Goal: Information Seeking & Learning: Find specific fact

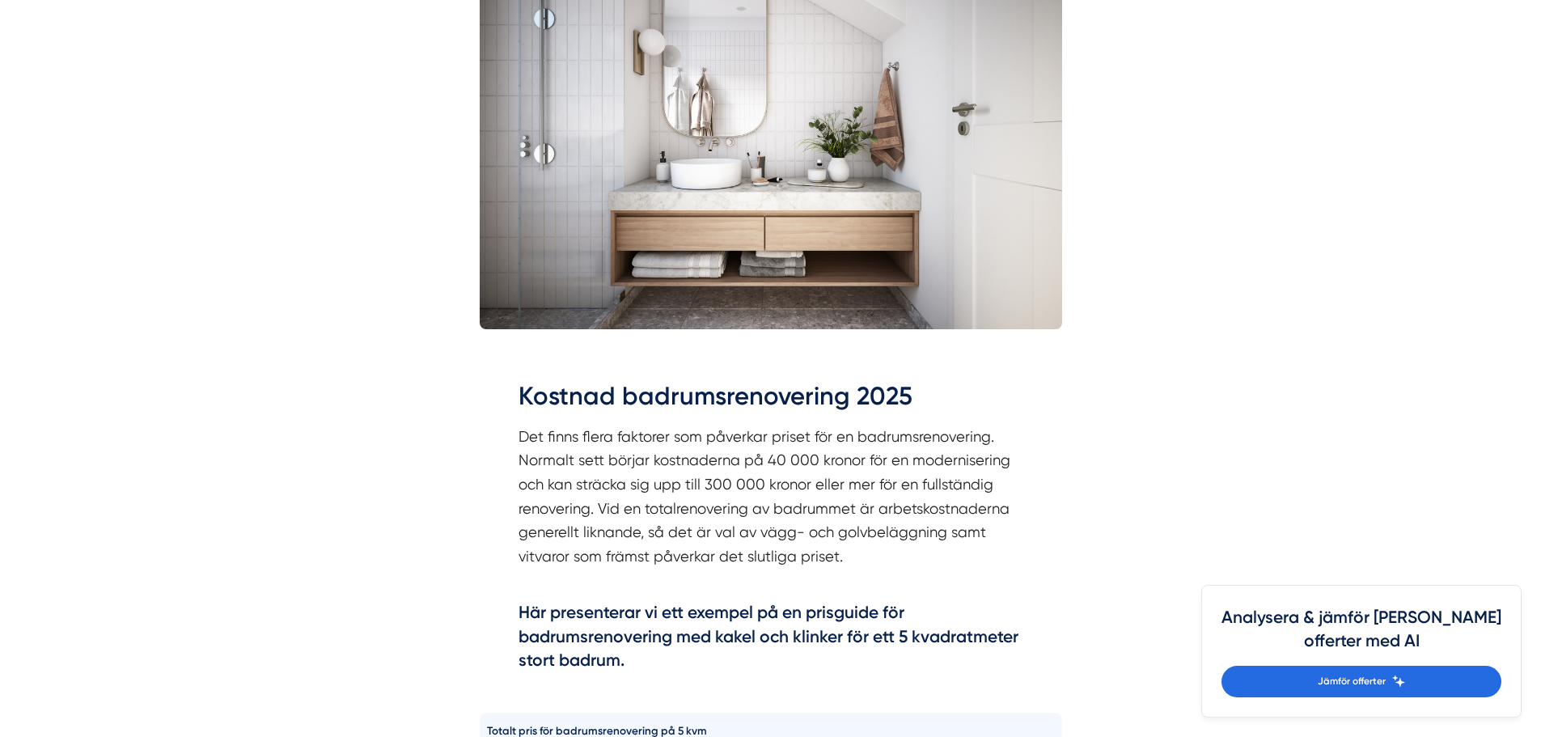
scroll to position [809, 0]
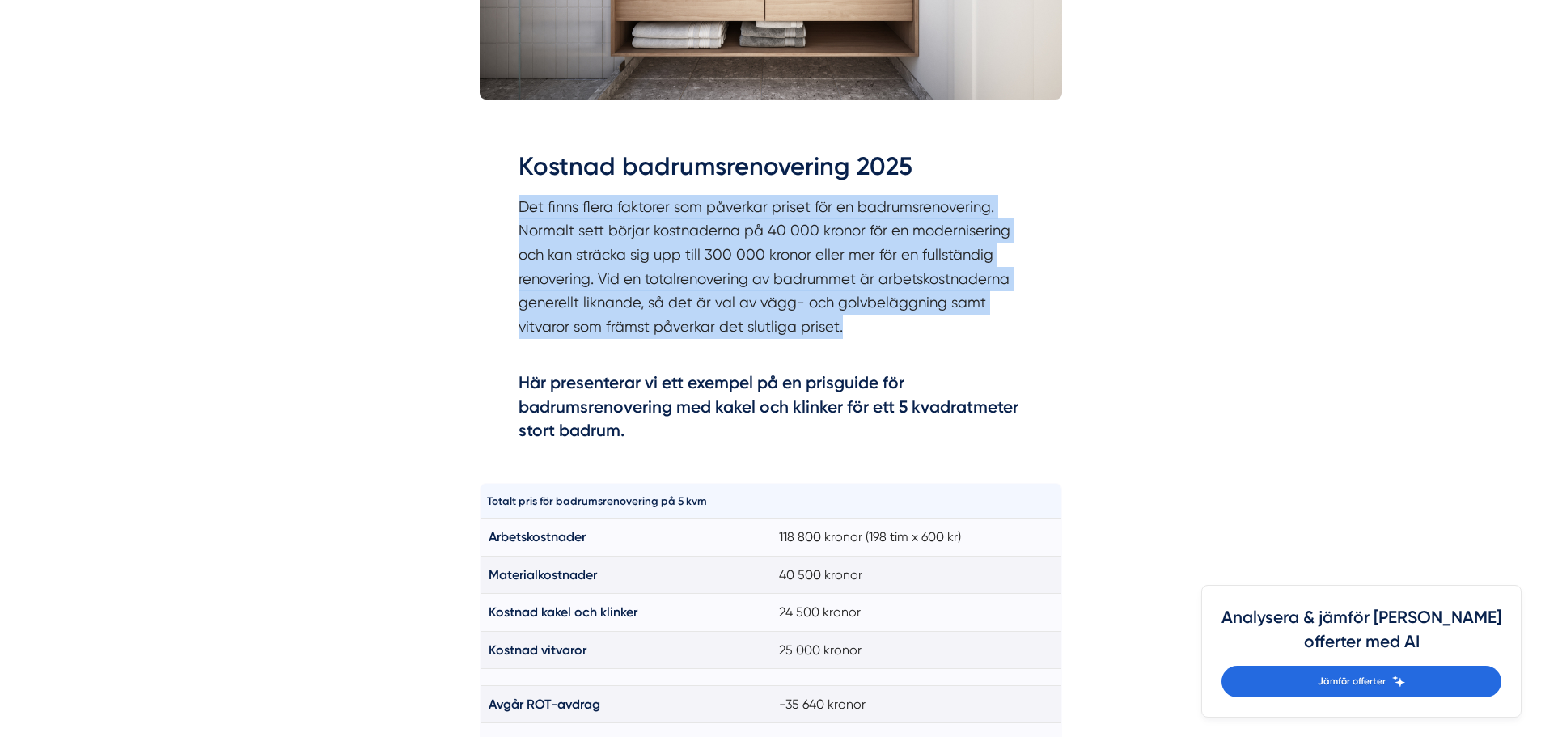
drag, startPoint x: 520, startPoint y: 208, endPoint x: 923, endPoint y: 330, distance: 420.9
click at [923, 330] on p "Det finns flera faktorer som påverkar priset för en badrumsrenovering. Normalt …" at bounding box center [770, 279] width 505 height 168
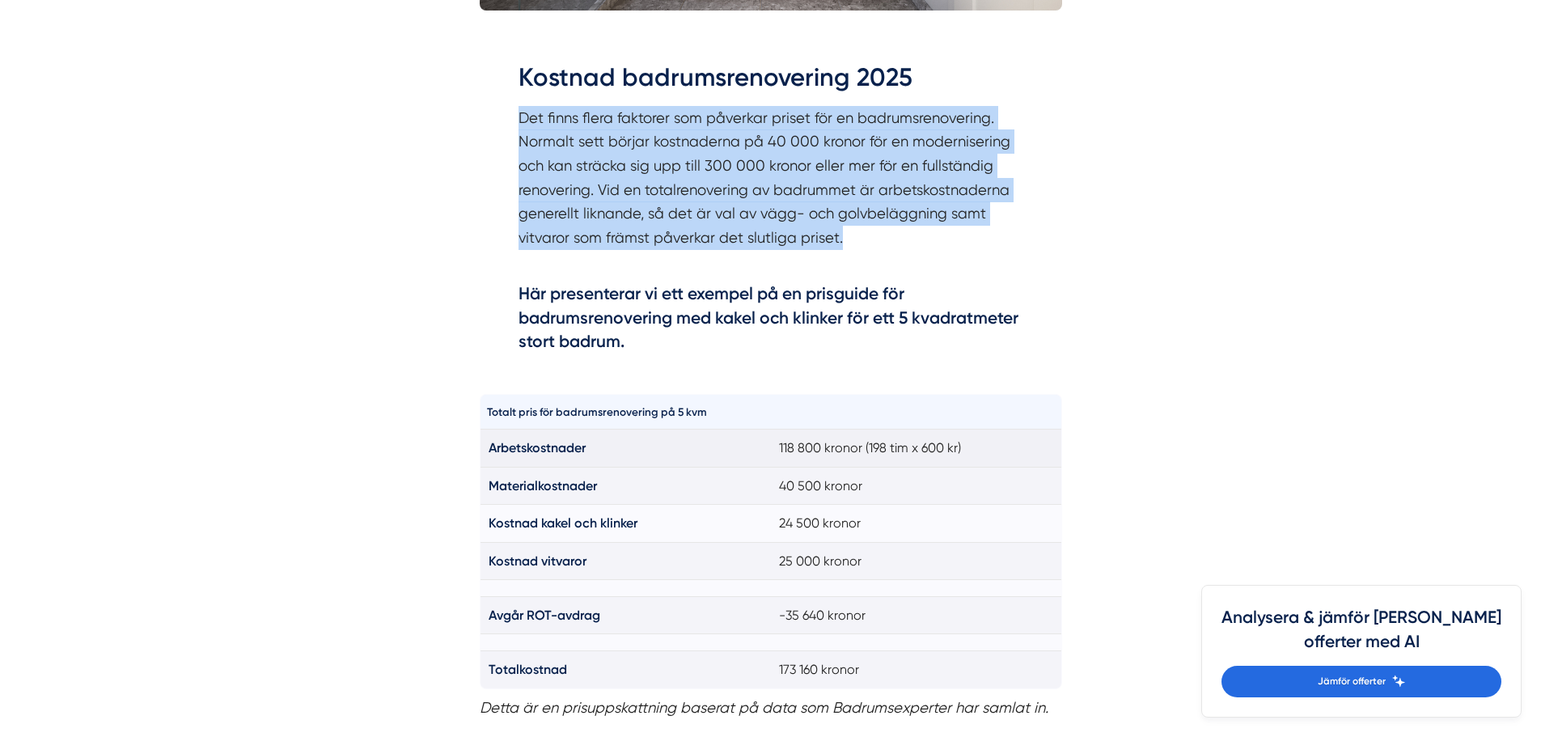
scroll to position [971, 0]
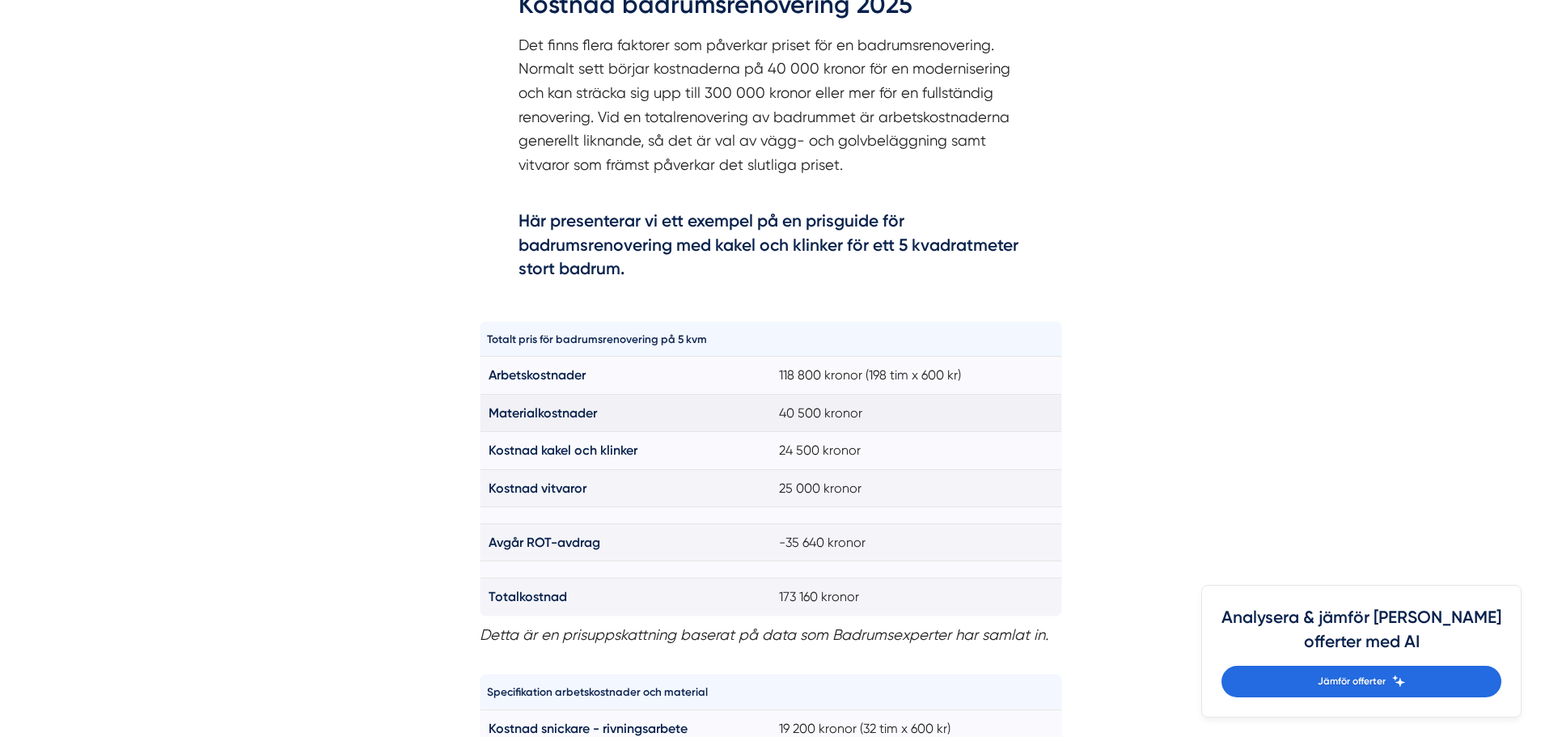
click at [788, 413] on td "40 500 kronor" at bounding box center [916, 412] width 291 height 37
click at [790, 412] on td "40 500 kronor" at bounding box center [916, 412] width 291 height 37
click at [796, 402] on td "40 500 kronor" at bounding box center [916, 412] width 291 height 37
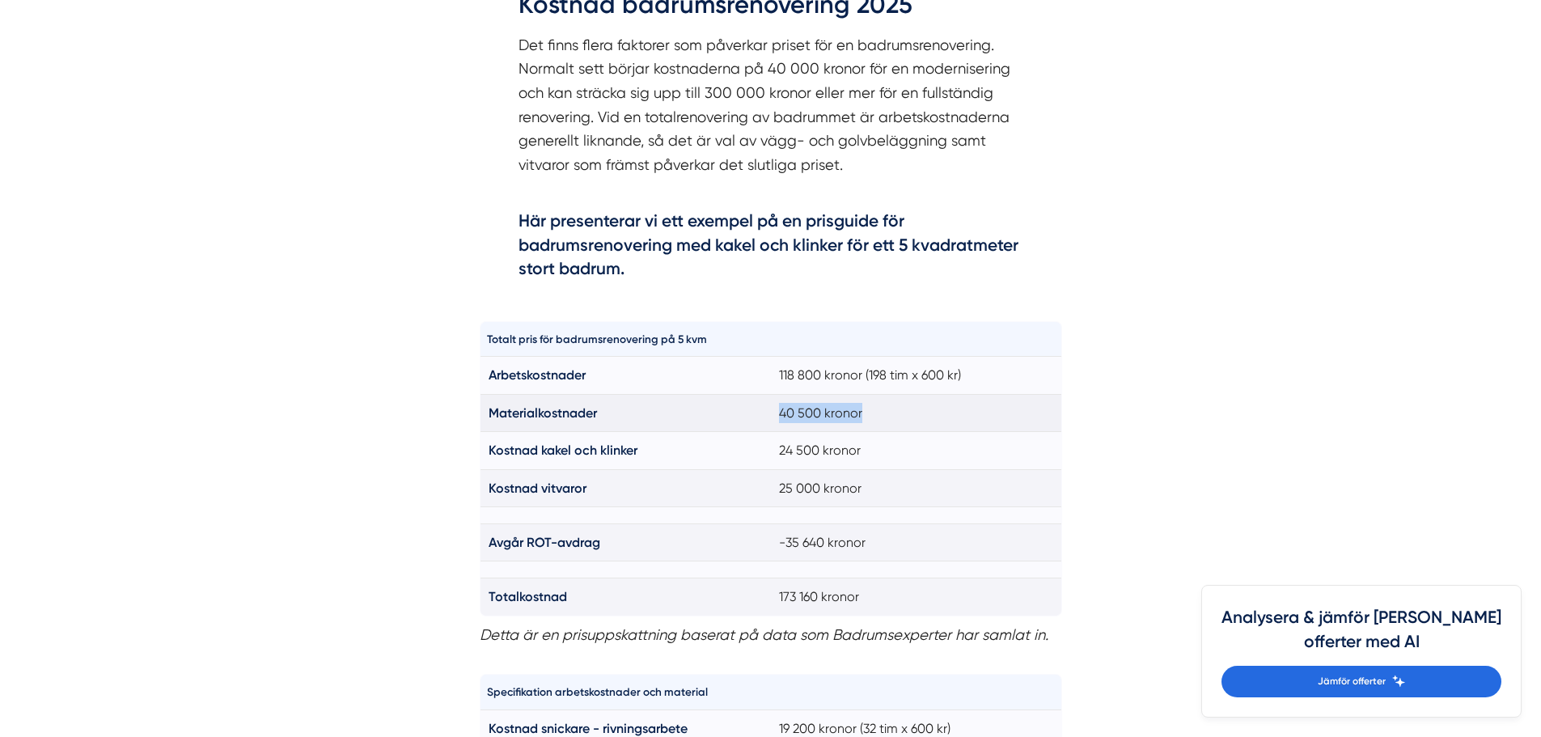
click at [796, 402] on td "40 500 kronor" at bounding box center [916, 412] width 291 height 37
click at [810, 451] on td "24 500 kronor" at bounding box center [916, 450] width 291 height 37
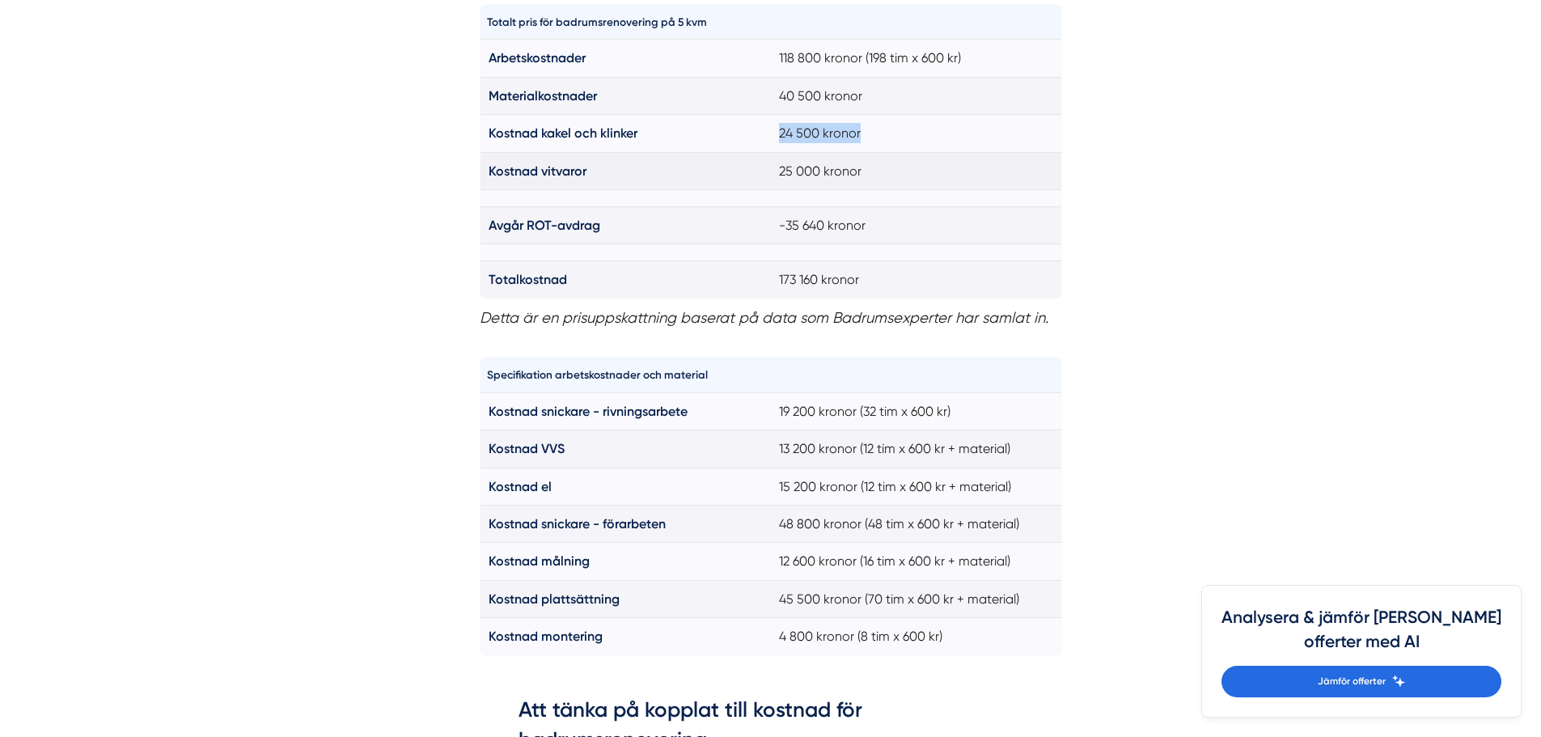
scroll to position [1294, 0]
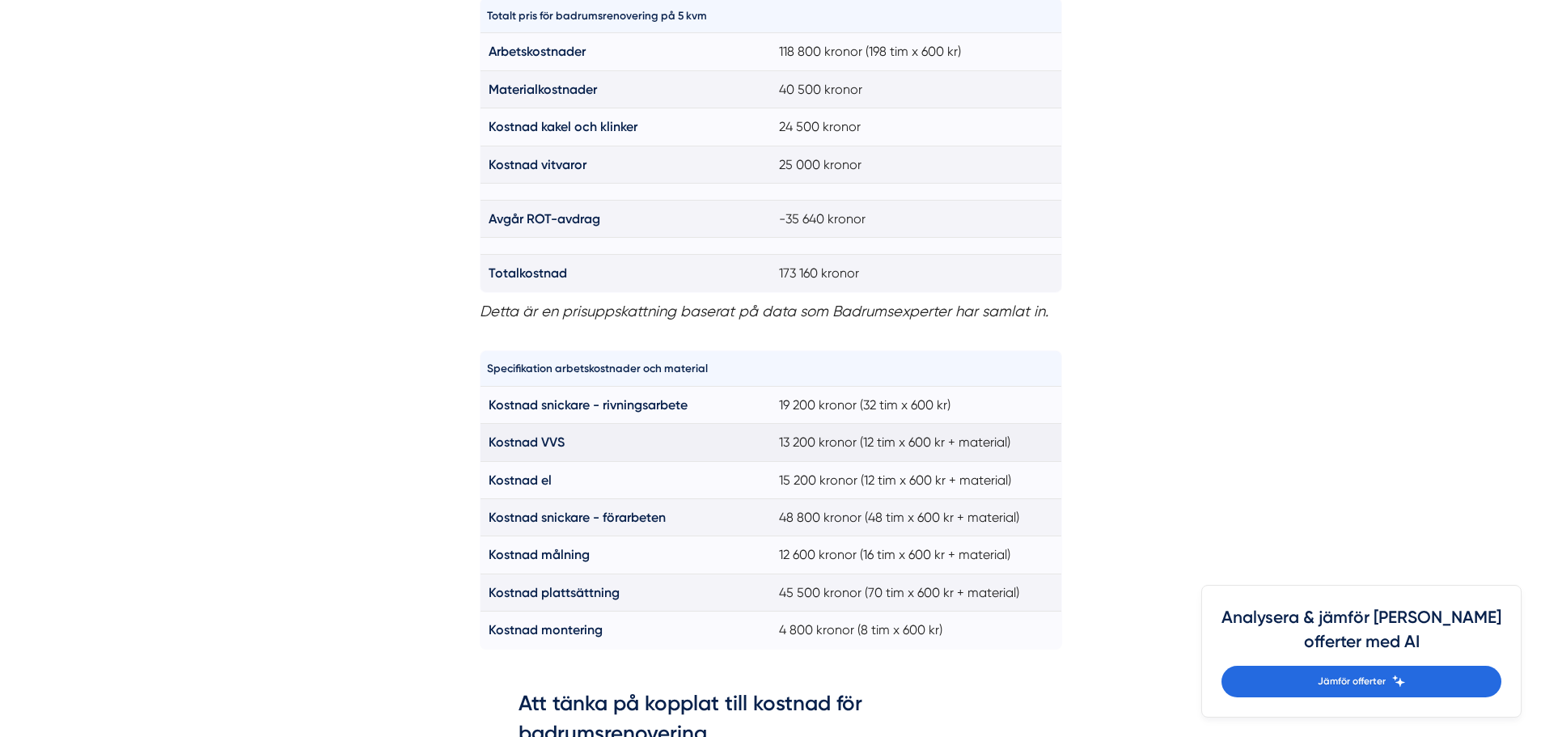
click at [827, 441] on td "13 200 kronor (12 tim x 600 kr + material)" at bounding box center [916, 442] width 291 height 37
click at [827, 477] on td "15 200 kronor (12 tim x 600 kr + material)" at bounding box center [916, 479] width 291 height 37
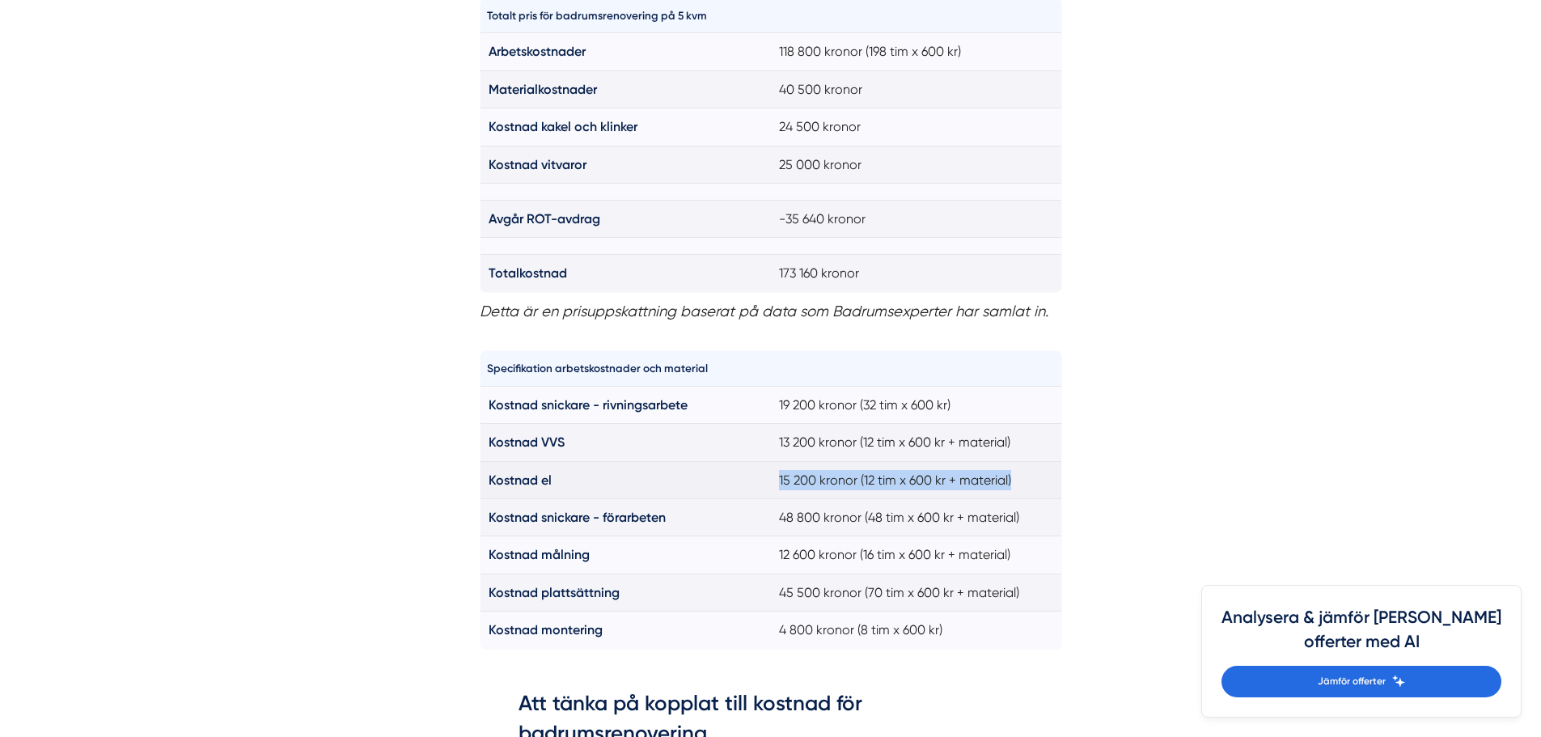
click at [827, 477] on td "15 200 kronor (12 tim x 600 kr + material)" at bounding box center [916, 479] width 291 height 37
click at [823, 404] on td "19 200 kronor (32 tim x 600 kr)" at bounding box center [916, 404] width 291 height 37
click at [838, 561] on td "12 600 kronor (16 tim x 600 kr + material)" at bounding box center [916, 554] width 291 height 37
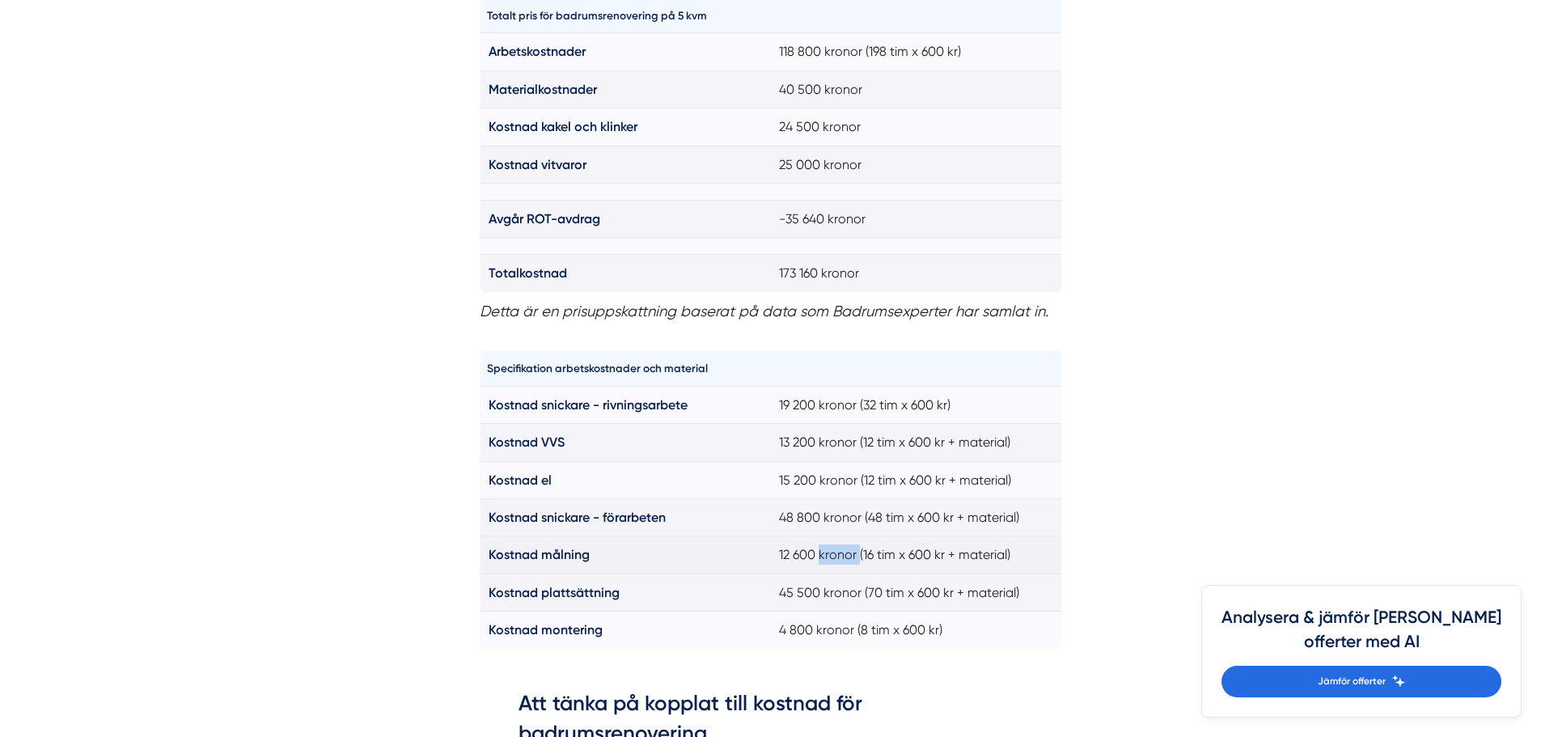
click at [838, 561] on td "12 600 kronor (16 tim x 600 kr + material)" at bounding box center [916, 554] width 291 height 37
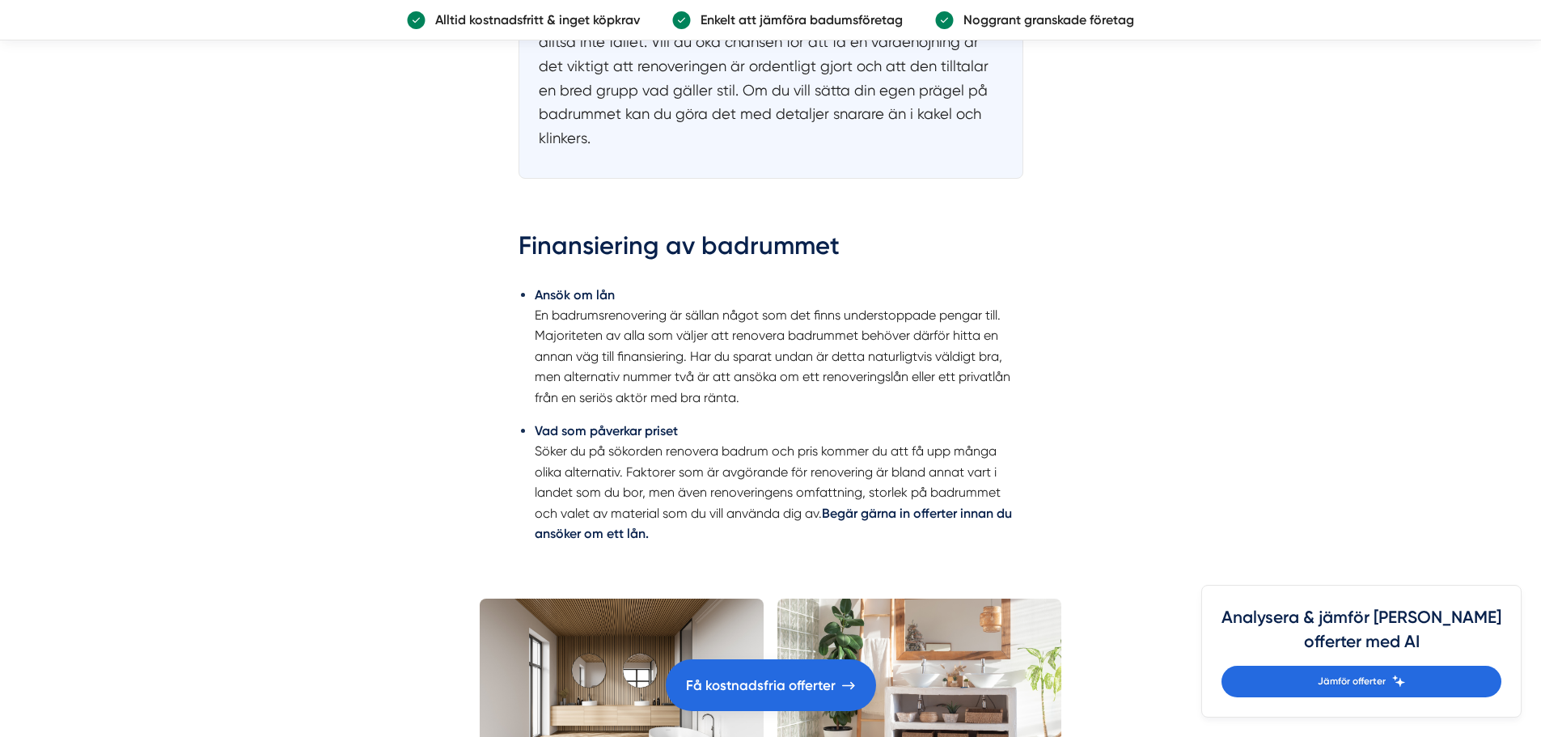
scroll to position [2750, 0]
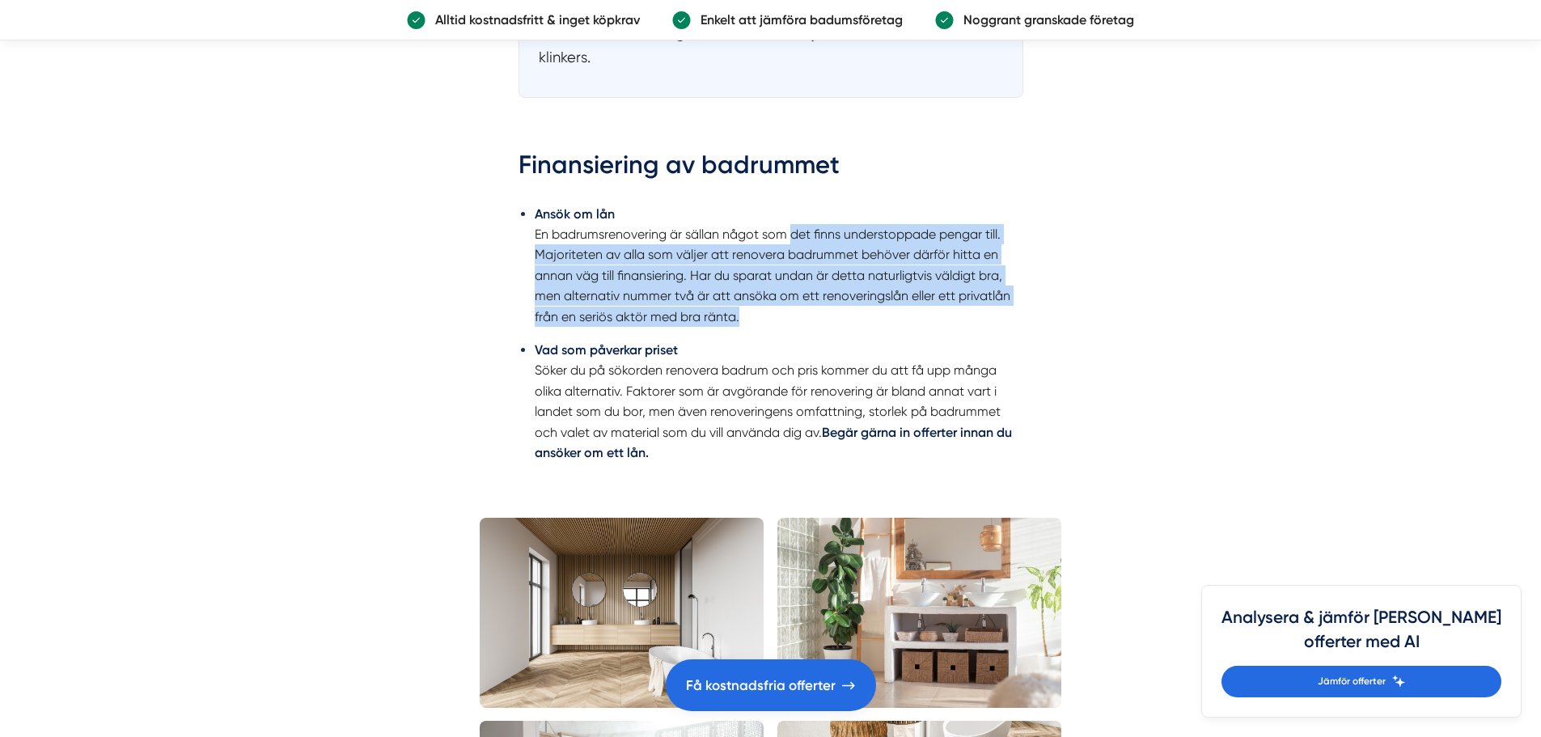
drag, startPoint x: 793, startPoint y: 229, endPoint x: 886, endPoint y: 314, distance: 125.4
click at [886, 314] on li "Ansök om lån En badrumsrenovering är sällan något som det finns understoppade p…" at bounding box center [779, 265] width 489 height 123
click at [846, 323] on li "Ansök om lån En badrumsrenovering är sällan något som det finns understoppade p…" at bounding box center [779, 265] width 489 height 123
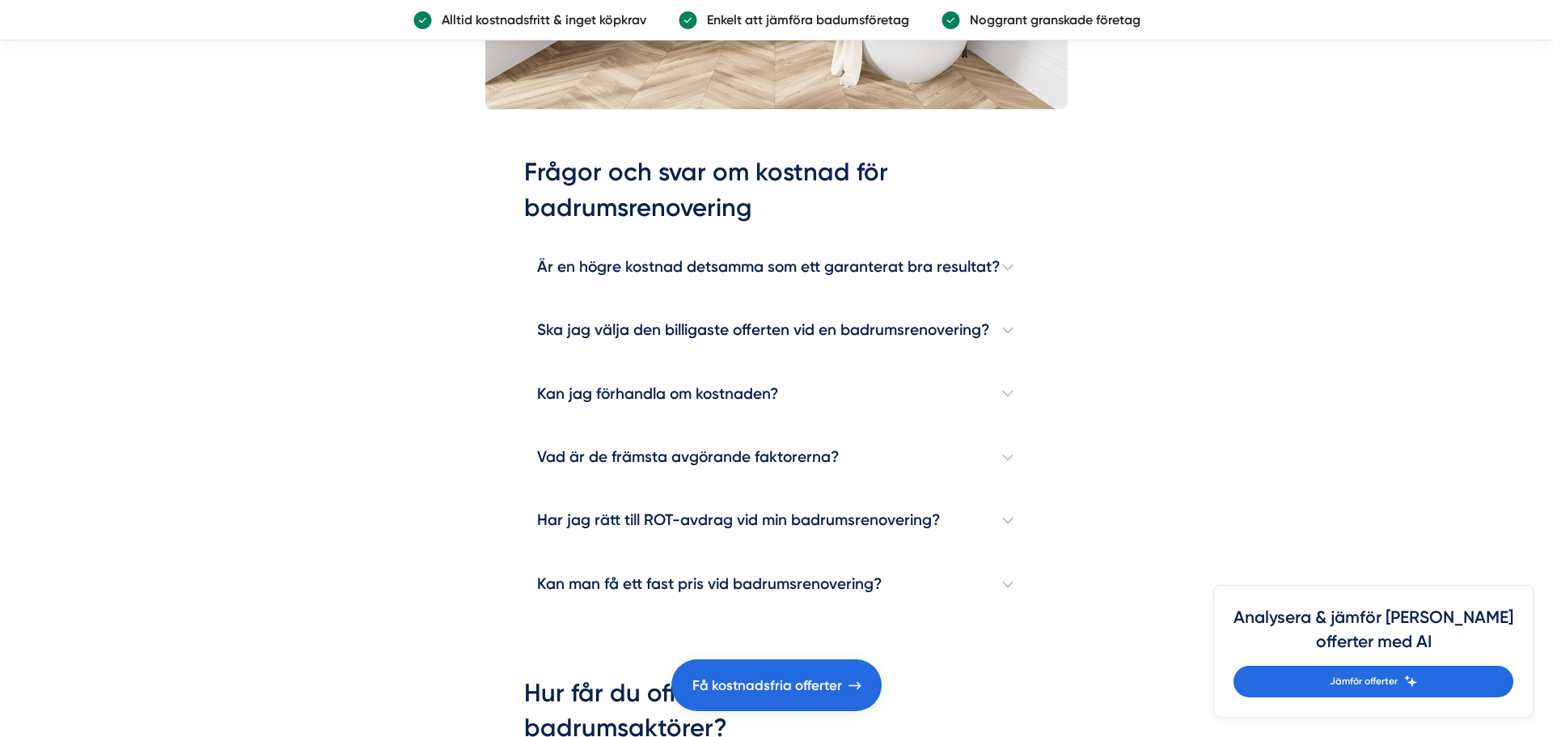
scroll to position [4610, 0]
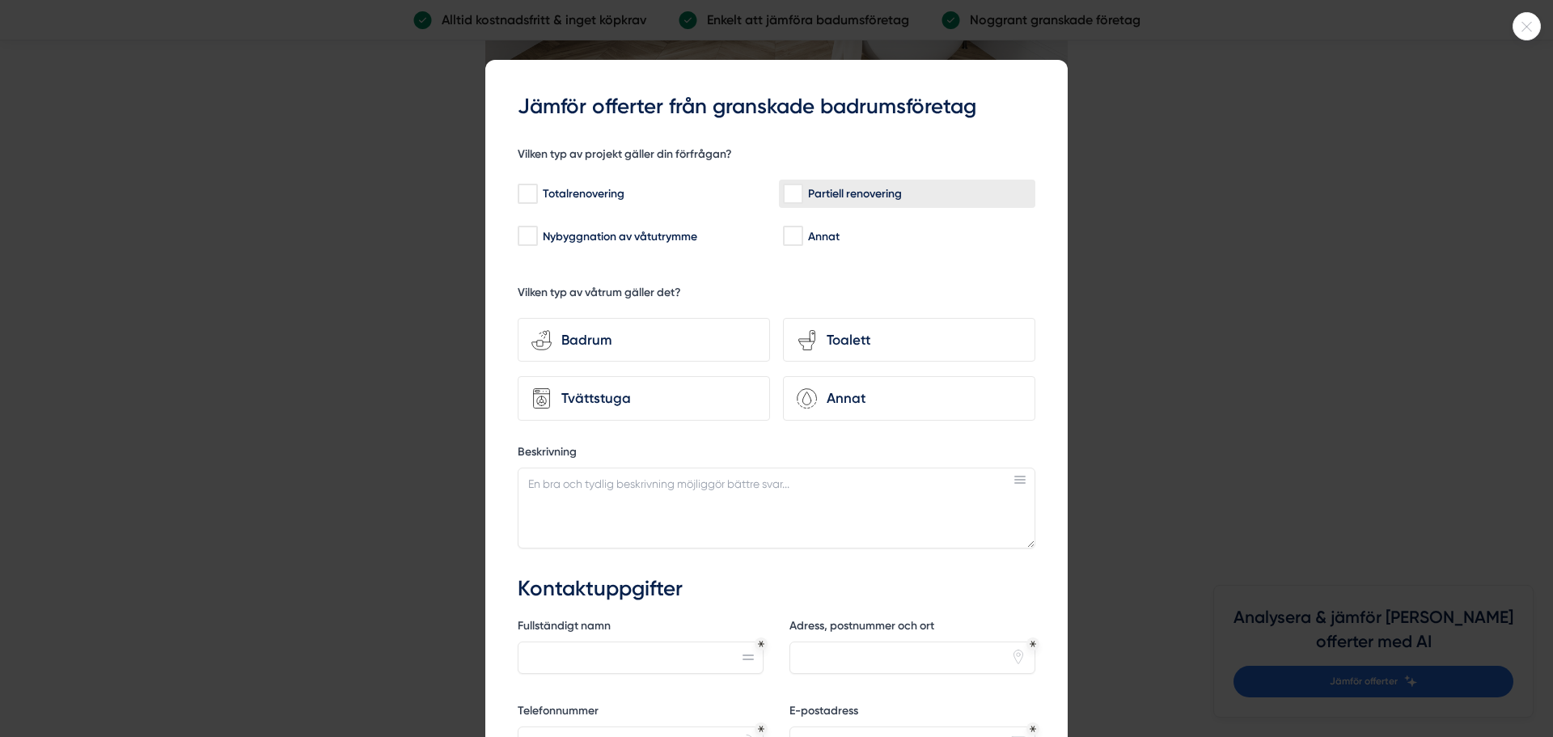
drag, startPoint x: 874, startPoint y: 189, endPoint x: 880, endPoint y: 197, distance: 9.2
